Goal: Use online tool/utility: Use online tool/utility

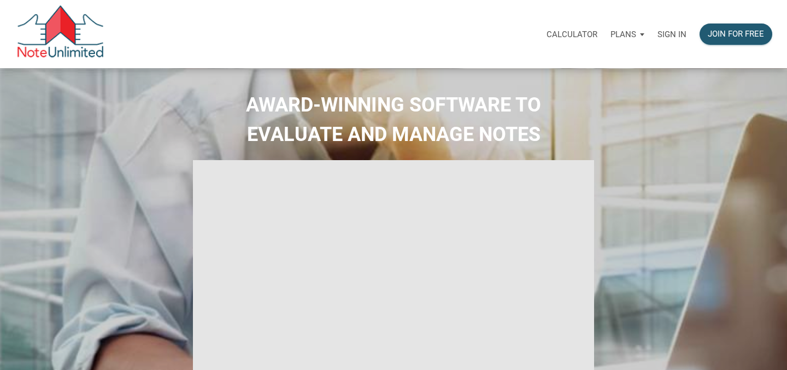
select select
type input "Introduction to new features"
select select
click at [668, 36] on p "Sign in" at bounding box center [672, 35] width 29 height 10
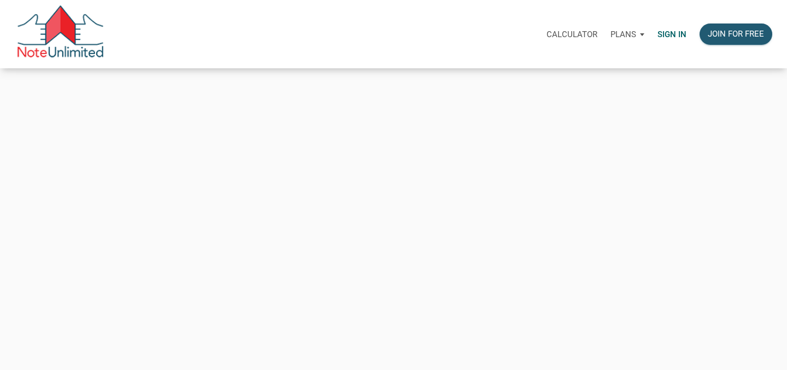
type input "[PERSON_NAME][EMAIL_ADDRESS][PERSON_NAME][DOMAIN_NAME]"
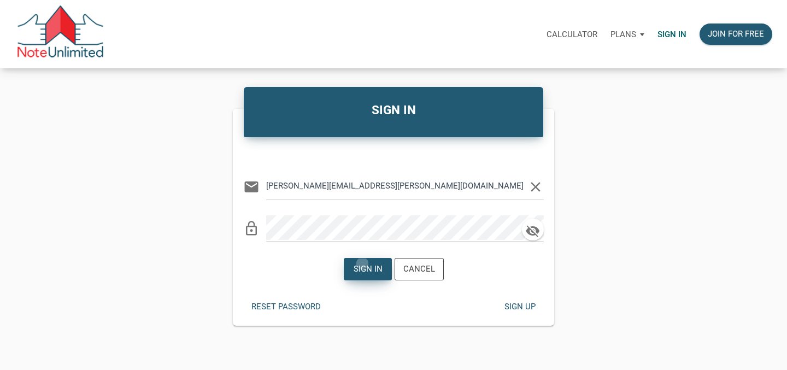
click at [362, 263] on div "Sign in" at bounding box center [367, 269] width 29 height 13
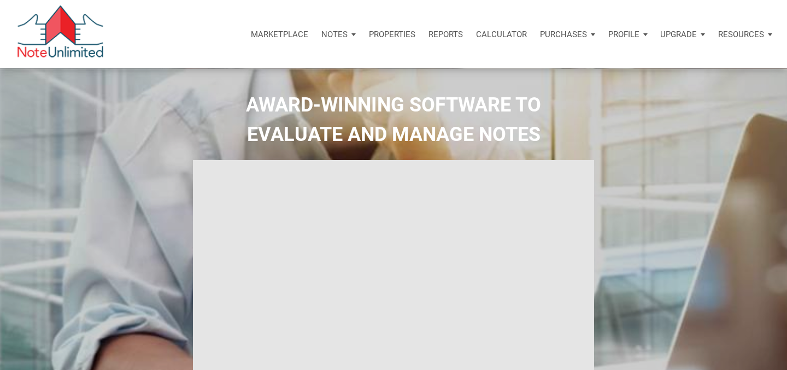
type input "Introduction to new features"
select select
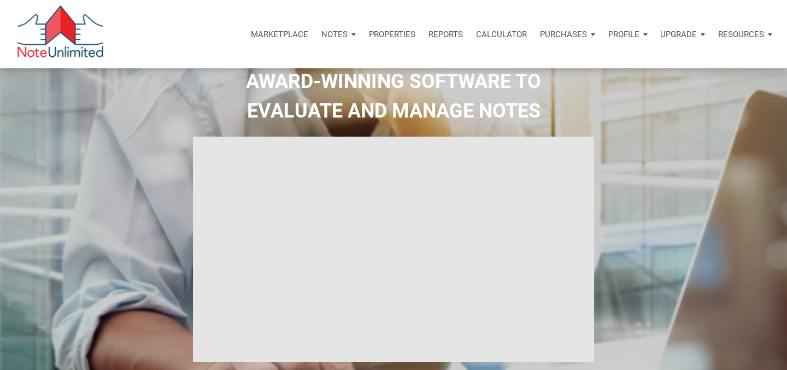
scroll to position [31, 0]
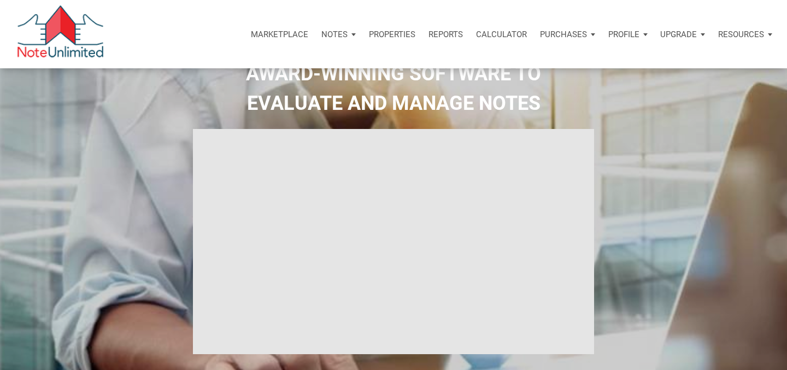
click at [517, 31] on p "Calculator" at bounding box center [501, 35] width 51 height 10
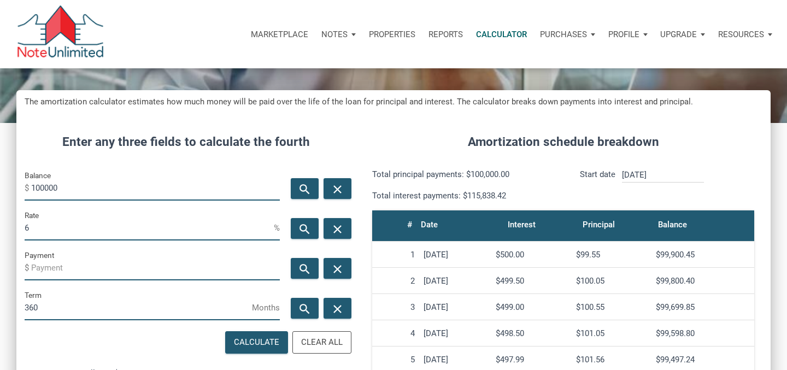
scroll to position [92, 0]
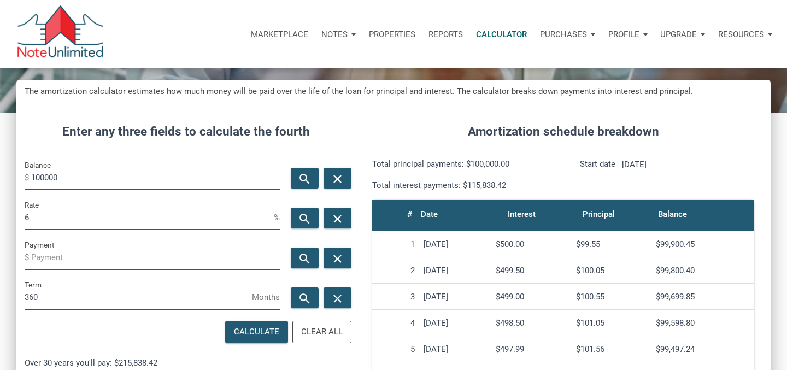
drag, startPoint x: 38, startPoint y: 219, endPoint x: 0, endPoint y: 177, distance: 56.5
click at [0, 177] on div "CALCULATOR The amortization calculator estimates how much money will be paid ov…" at bounding box center [393, 291] width 787 height 631
type input "9"
click at [50, 292] on input "360" at bounding box center [138, 297] width 227 height 25
click at [301, 253] on icon "search" at bounding box center [304, 259] width 13 height 14
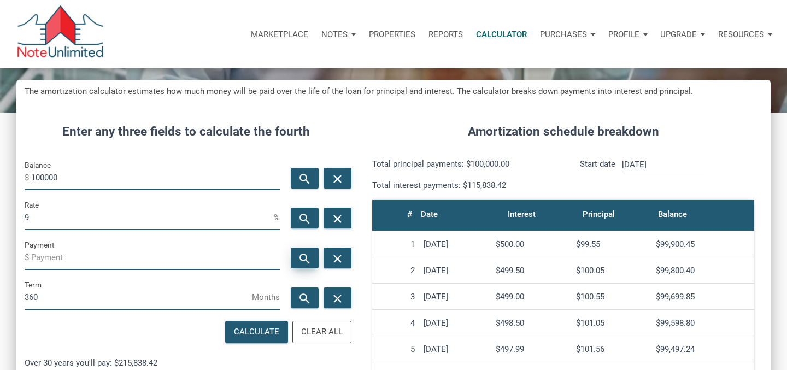
type input "-804.62"
drag, startPoint x: 56, startPoint y: 298, endPoint x: 0, endPoint y: 292, distance: 56.6
click at [0, 292] on div "CALCULATOR The amortization calculator estimates how much money will be paid ov…" at bounding box center [393, 291] width 787 height 631
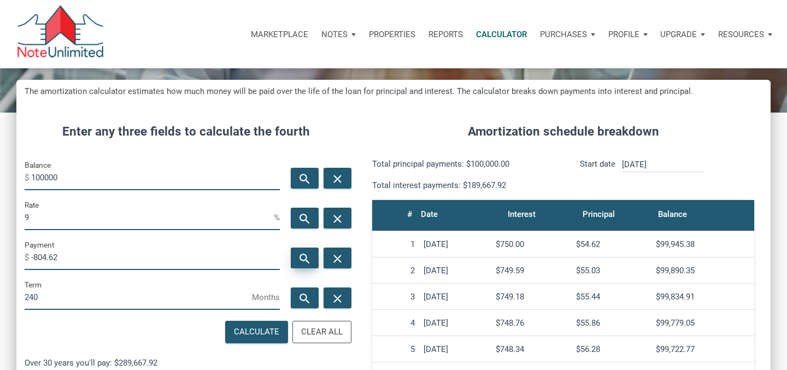
type input "240"
click at [305, 255] on icon "search" at bounding box center [304, 259] width 13 height 14
type input "-899.73"
drag, startPoint x: 71, startPoint y: 177, endPoint x: 0, endPoint y: 160, distance: 72.4
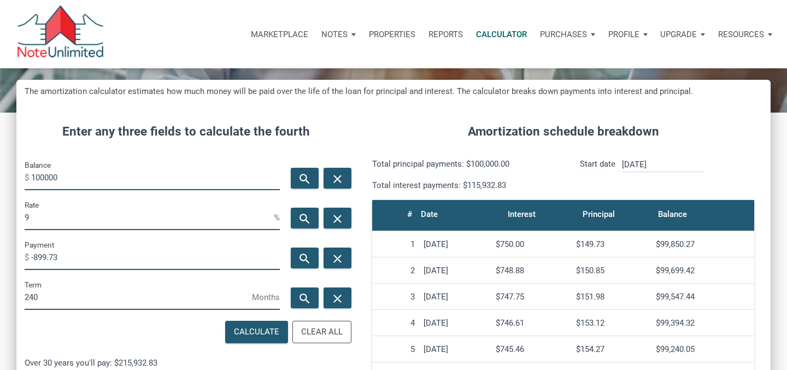
click at [0, 160] on div "CALCULATOR The amortization calculator estimates how much money will be paid ov…" at bounding box center [393, 291] width 787 height 631
type input "90000"
click at [306, 255] on icon "search" at bounding box center [304, 259] width 13 height 14
type input "-809.75"
drag, startPoint x: 80, startPoint y: 174, endPoint x: 0, endPoint y: 174, distance: 80.4
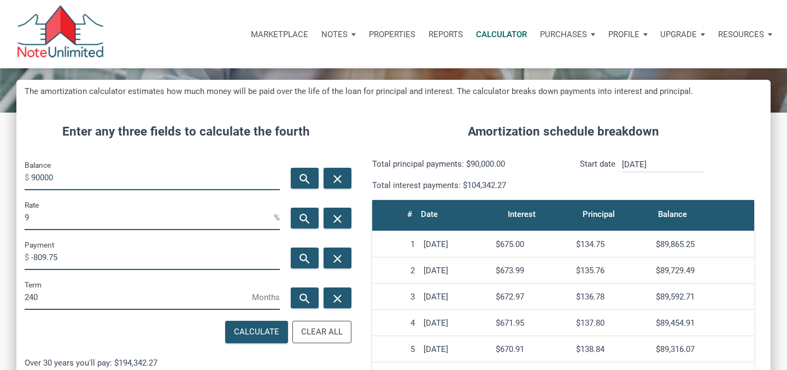
click at [0, 174] on div "CALCULATOR The amortization calculator estimates how much money will be paid ov…" at bounding box center [393, 291] width 787 height 631
type input "80000"
click at [303, 256] on icon "search" at bounding box center [304, 259] width 13 height 14
type input "-719.78"
drag, startPoint x: 60, startPoint y: 181, endPoint x: 0, endPoint y: 157, distance: 64.1
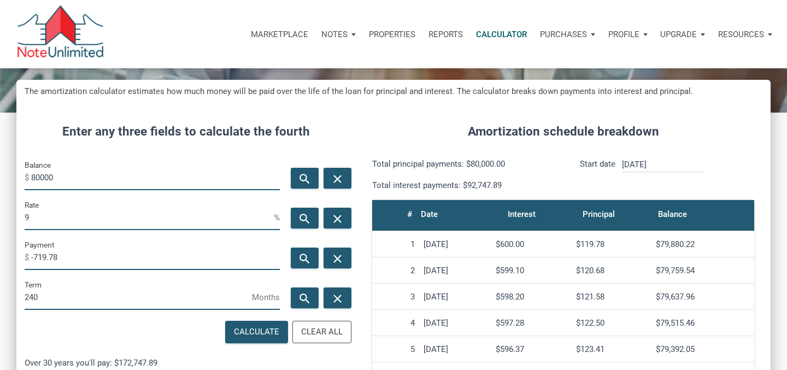
click at [0, 157] on div "CALCULATOR The amortization calculator estimates how much money will be paid ov…" at bounding box center [393, 291] width 787 height 631
type input "85000"
click at [304, 249] on div "search" at bounding box center [305, 258] width 28 height 21
type input "-764.77"
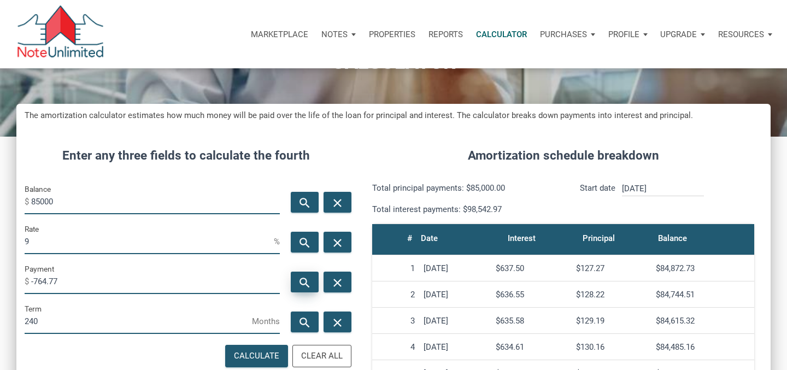
scroll to position [68, 0]
